Goal: Transaction & Acquisition: Book appointment/travel/reservation

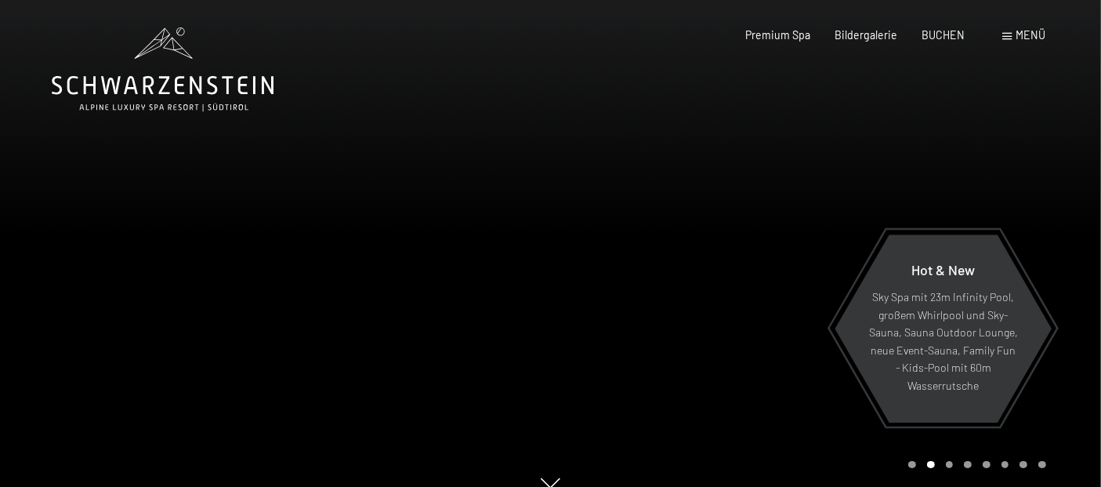
click at [1005, 41] on div "Menü" at bounding box center [1024, 35] width 43 height 16
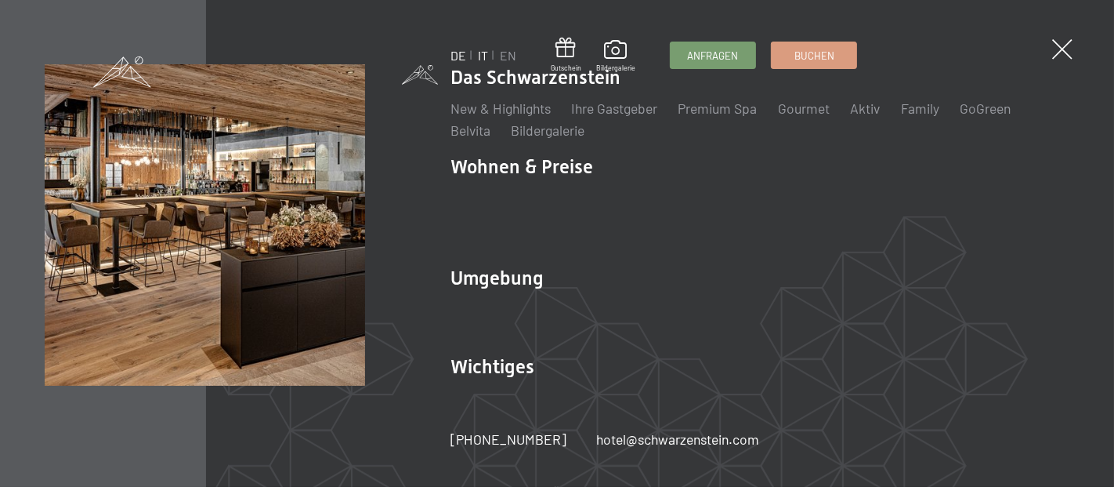
click at [482, 56] on link "IT" at bounding box center [483, 55] width 10 height 15
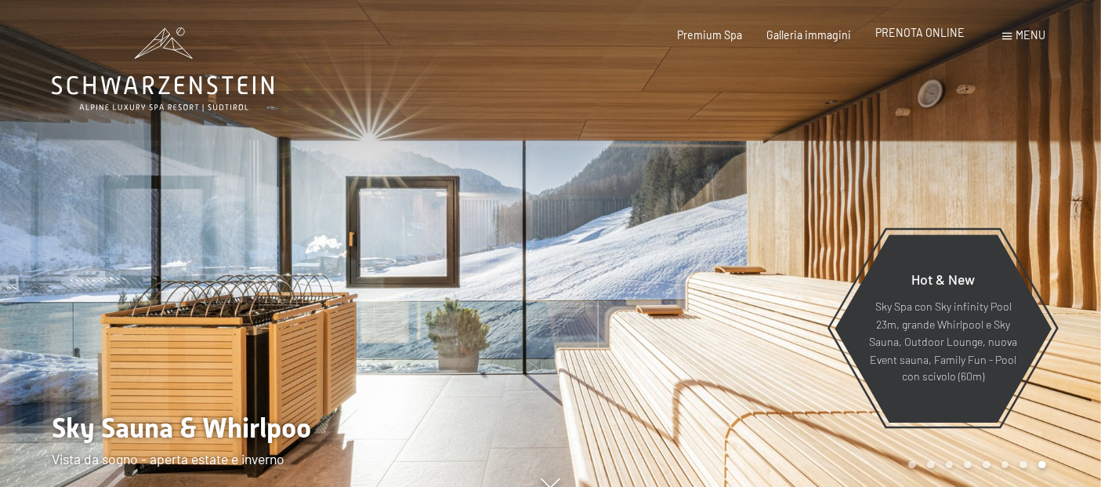
click at [937, 39] on div "PRENOTA ONLINE" at bounding box center [919, 33] width 89 height 16
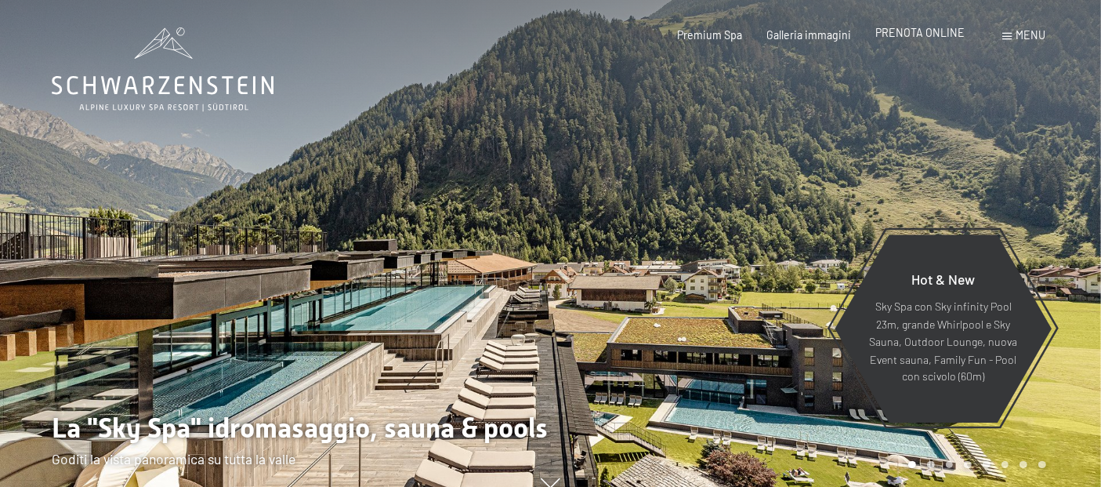
click at [915, 33] on span "PRENOTA ONLINE" at bounding box center [919, 32] width 89 height 13
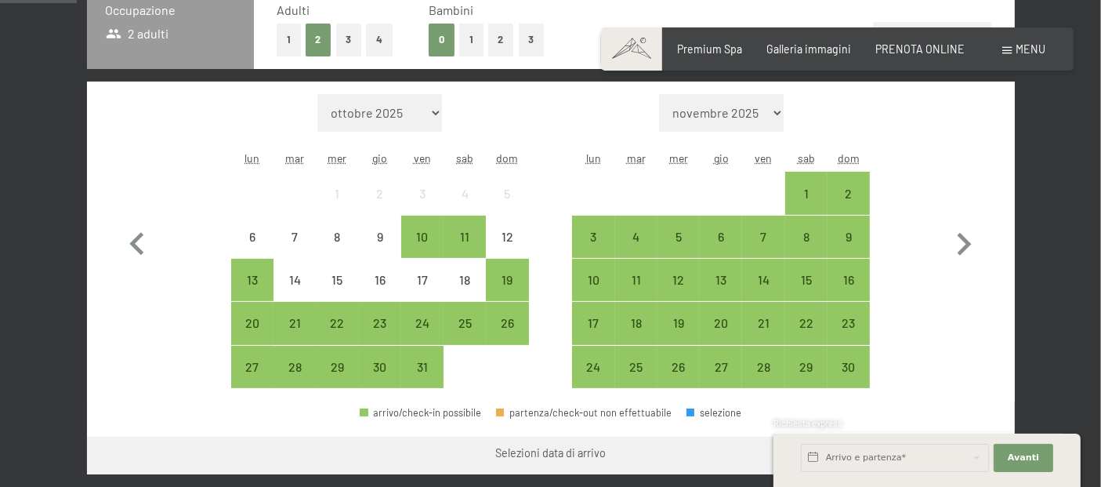
scroll to position [422, 0]
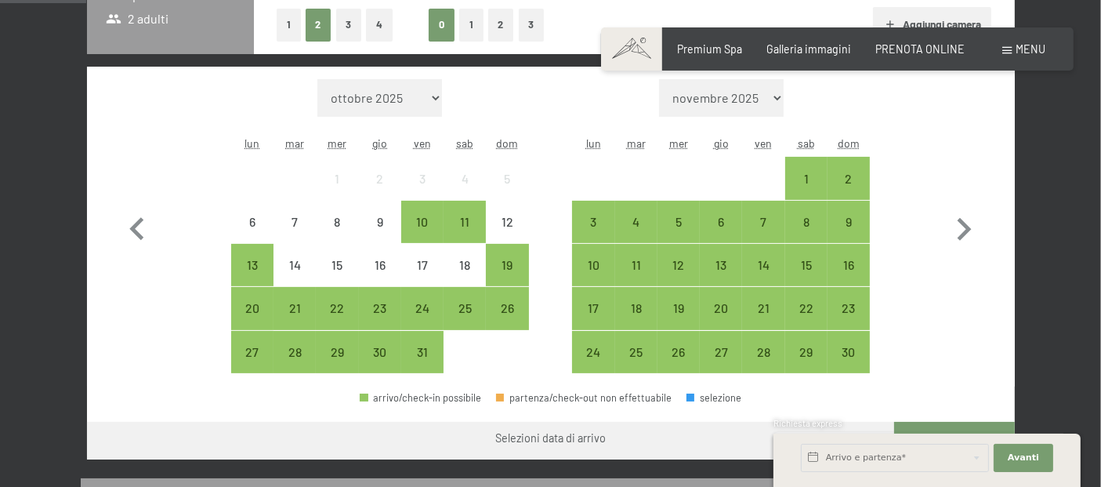
drag, startPoint x: 1106, startPoint y: 41, endPoint x: 1110, endPoint y: 84, distance: 43.4
click at [962, 231] on icon "button" at bounding box center [963, 229] width 45 height 45
select select "[DATE]"
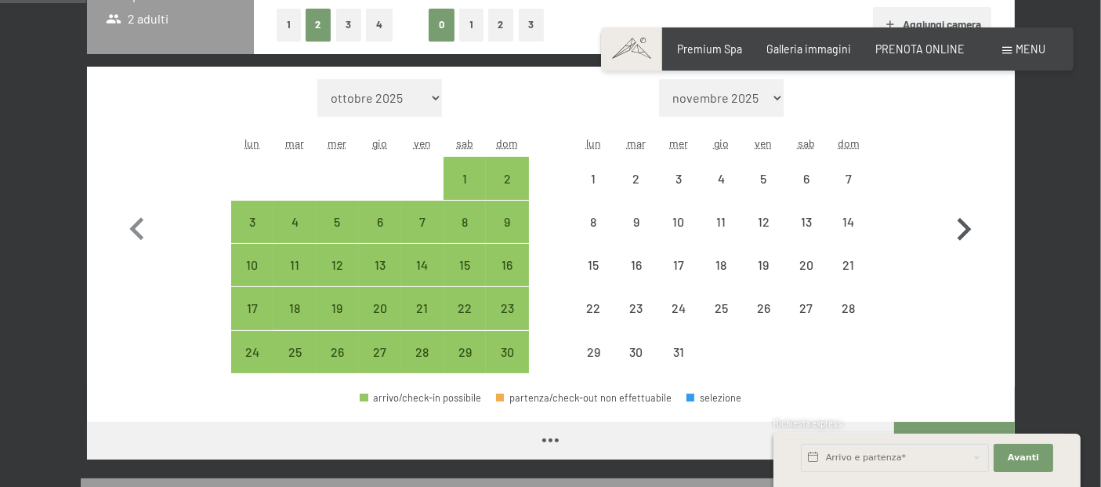
select select "[DATE]"
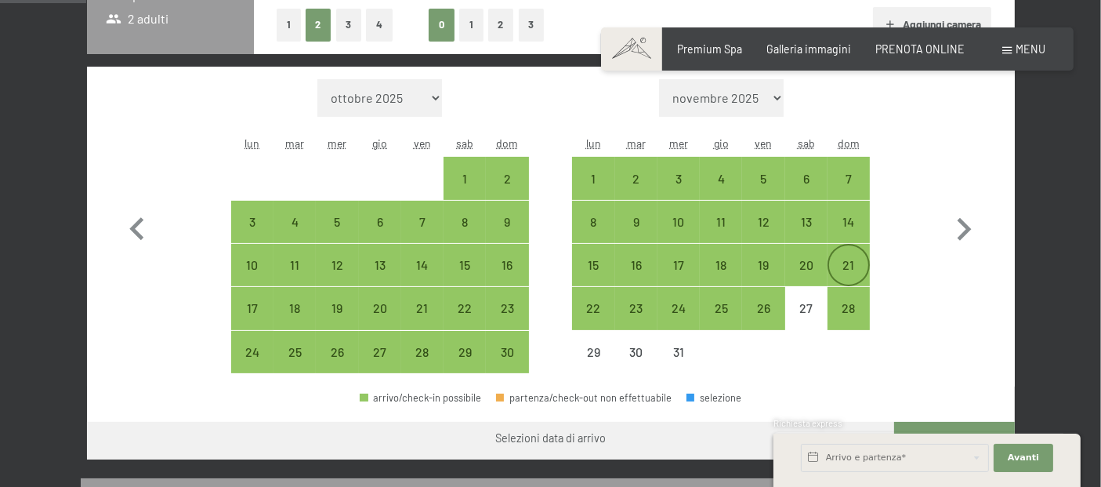
click at [840, 270] on div "21" at bounding box center [848, 278] width 39 height 39
select select "[DATE]"
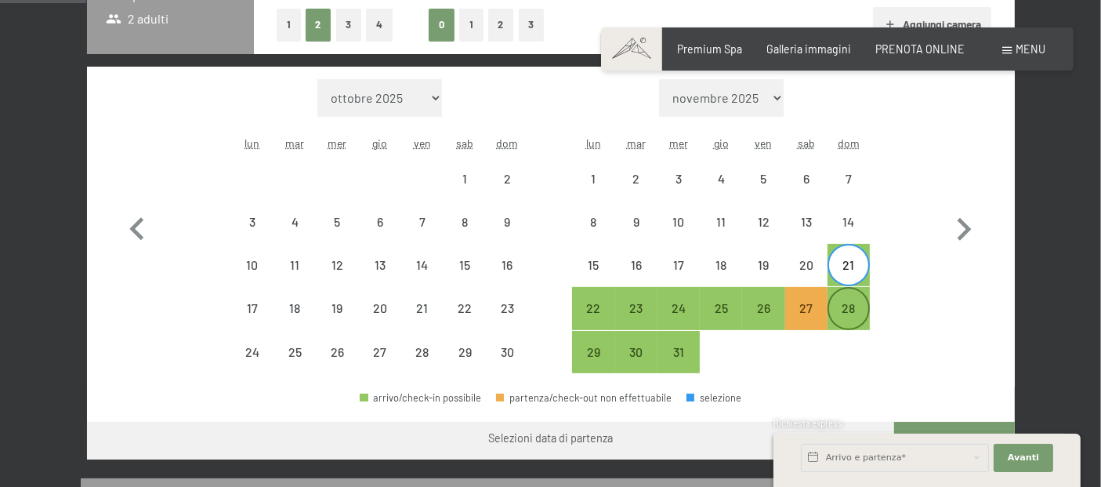
click at [841, 303] on div "28" at bounding box center [848, 321] width 39 height 39
select select "[DATE]"
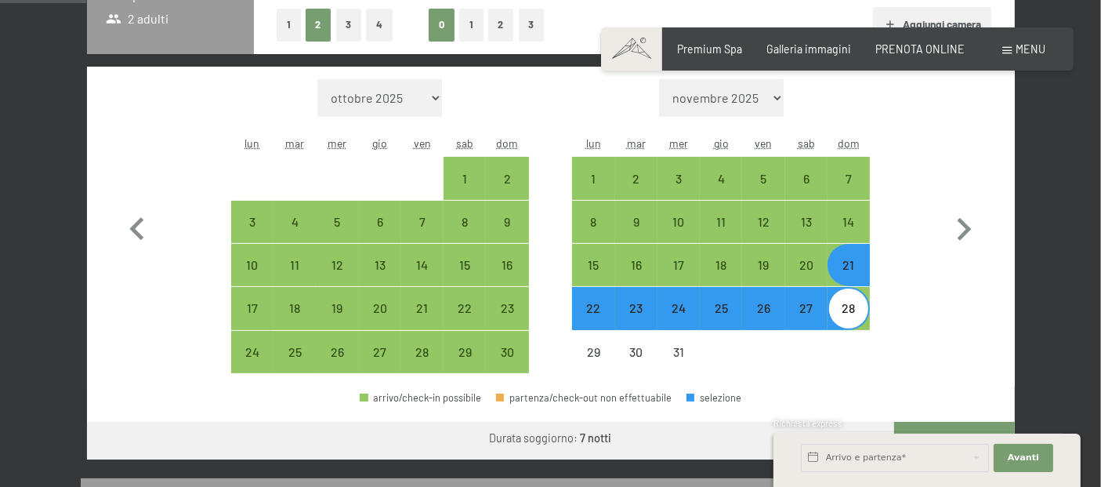
click at [497, 30] on button "2" at bounding box center [501, 25] width 26 height 32
select select "[DATE]"
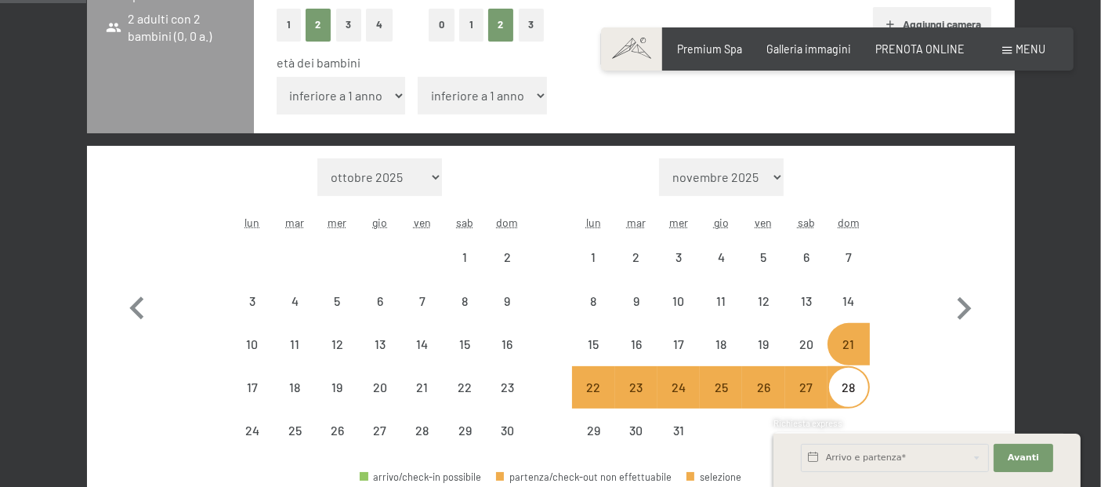
select select "[DATE]"
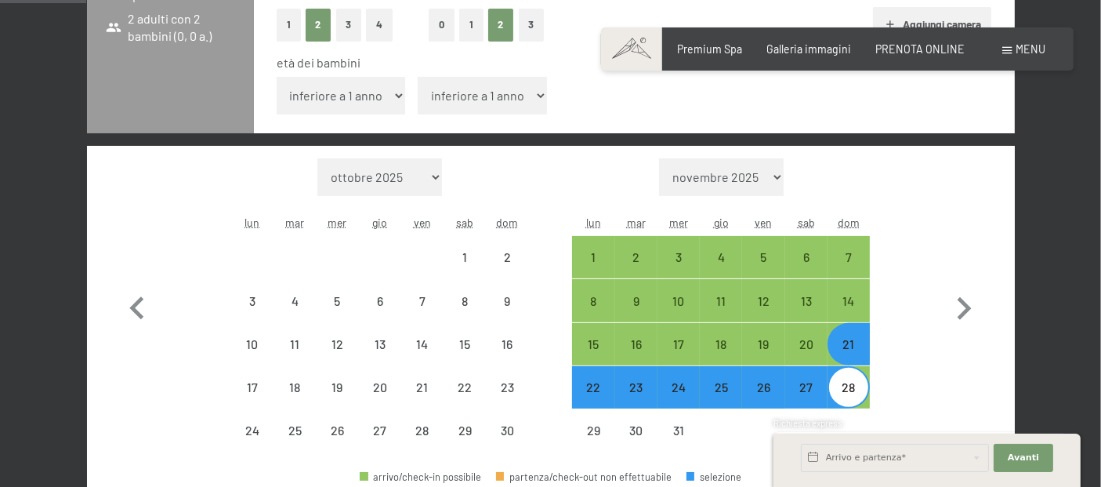
select select "[DATE]"
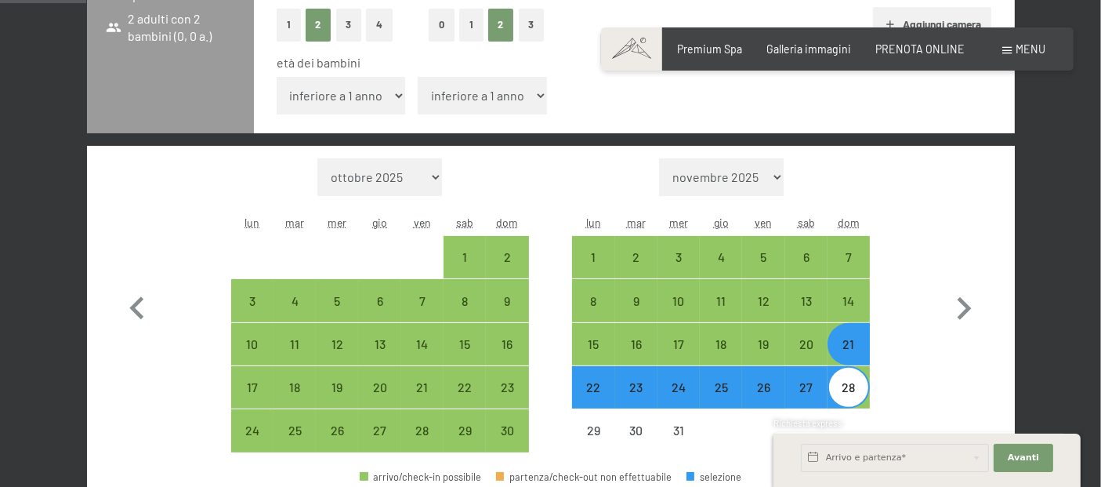
click at [378, 92] on select "inferiore a 1 anno 1 anno 2 anni 3 anni 4 anni 5 anni 6 anni 7 anni 8 anni 9 an…" at bounding box center [341, 96] width 129 height 38
select select "8"
click at [277, 77] on select "inferiore a 1 anno 1 anno 2 anni 3 anni 4 anni 5 anni 6 anni 7 anni 8 anni 9 an…" at bounding box center [341, 96] width 129 height 38
select select "[DATE]"
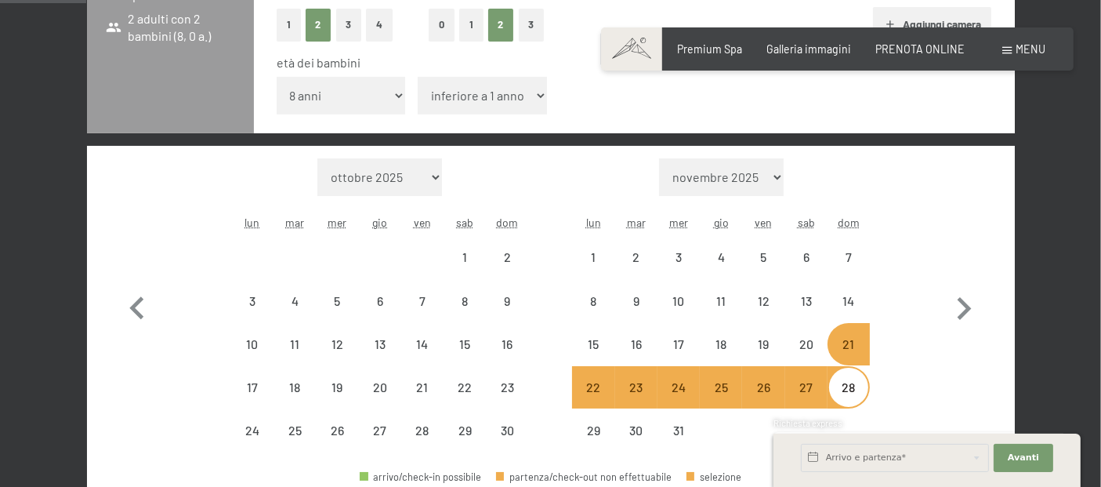
select select "[DATE]"
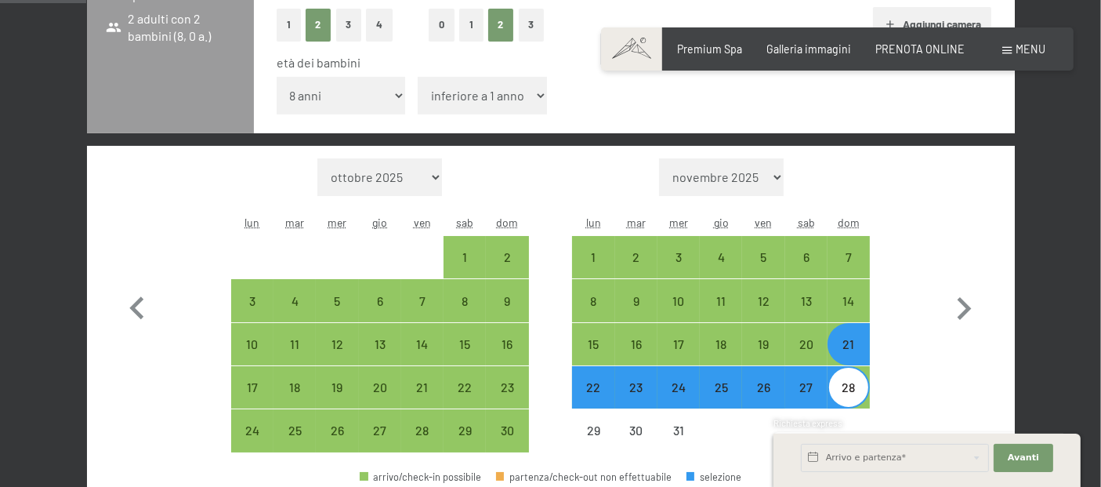
click at [478, 91] on select "inferiore a 1 anno 1 anno 2 anni 3 anni 4 anni 5 anni 6 anni 7 anni 8 anni 9 an…" at bounding box center [482, 96] width 129 height 38
select select "1"
click at [418, 77] on select "inferiore a 1 anno 1 anno 2 anni 3 anni 4 anni 5 anni 6 anni 7 anni 8 anni 9 an…" at bounding box center [482, 96] width 129 height 38
select select "[DATE]"
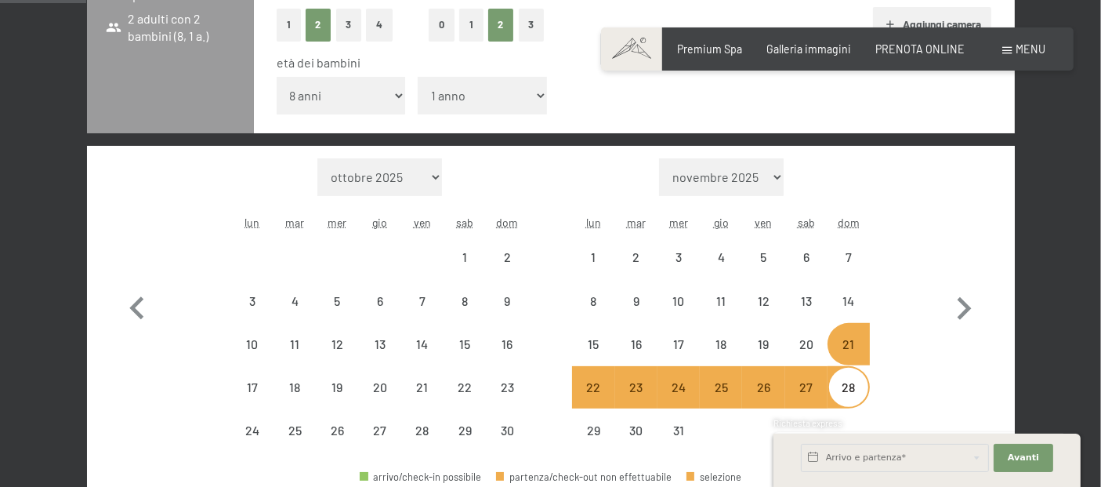
select select "[DATE]"
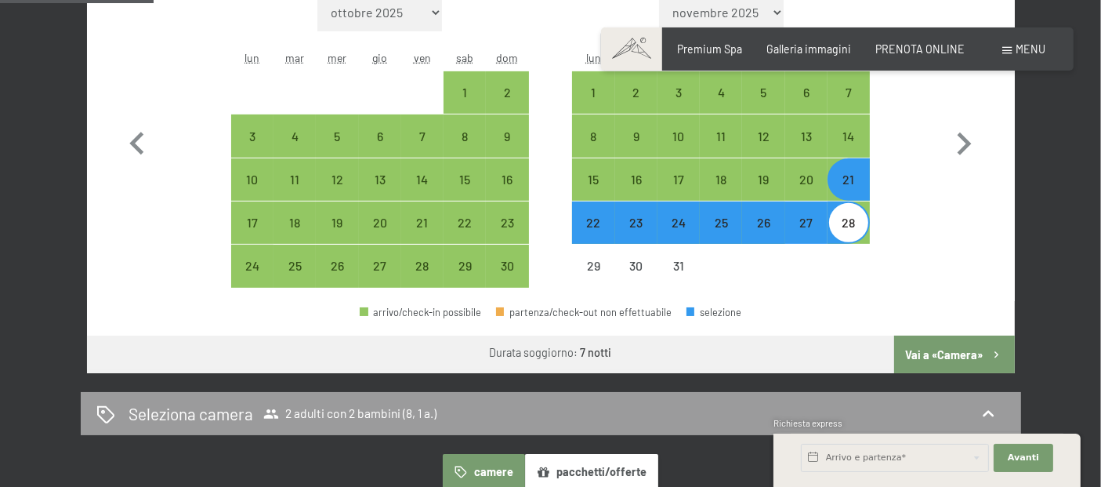
scroll to position [621, 0]
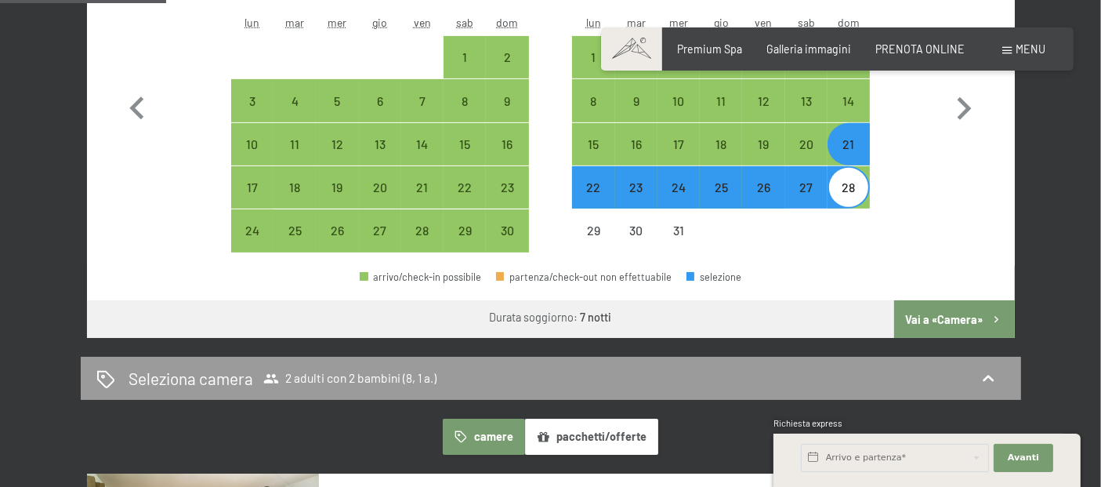
click at [929, 314] on button "Vai a «Camera»" at bounding box center [954, 319] width 120 height 38
select select "[DATE]"
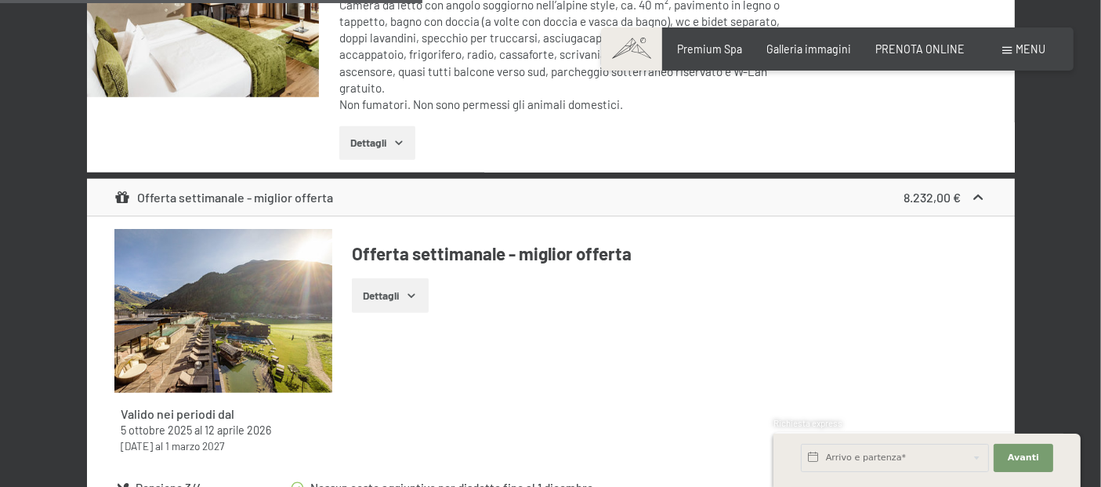
scroll to position [1365, 0]
